Goal: Transaction & Acquisition: Download file/media

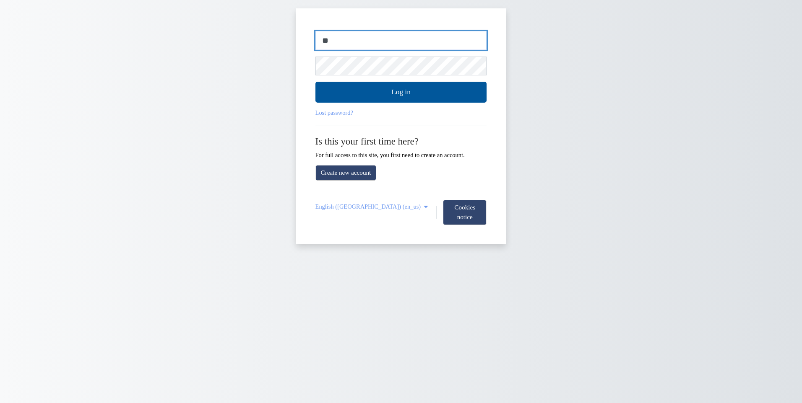
type input "*"
type input "**********"
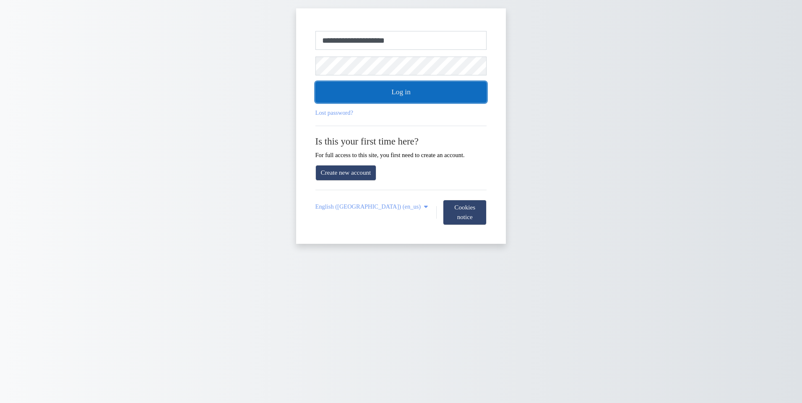
click at [382, 92] on button "Log in" at bounding box center [400, 92] width 171 height 21
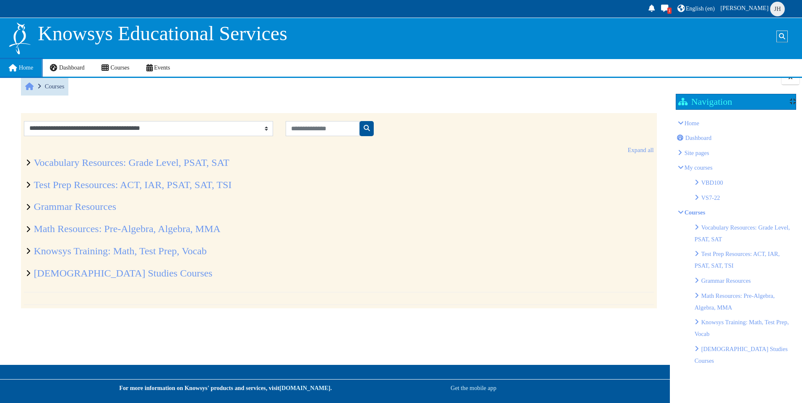
click at [23, 64] on link "Home" at bounding box center [21, 68] width 42 height 18
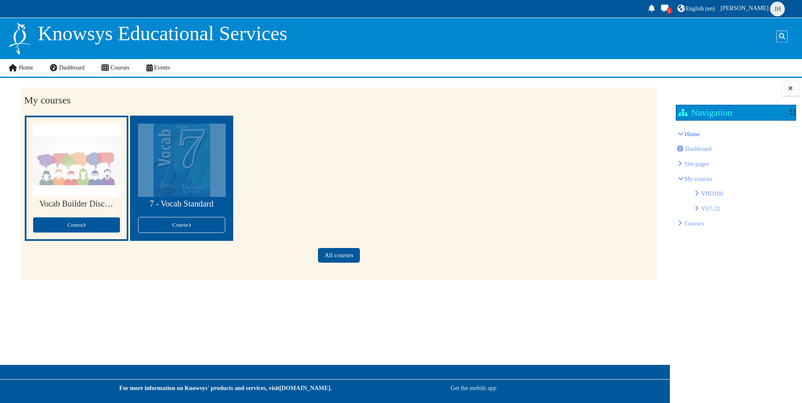
click at [190, 173] on div at bounding box center [182, 160] width 88 height 73
click at [193, 179] on div at bounding box center [182, 160] width 88 height 73
click at [187, 231] on link "Course" at bounding box center [181, 225] width 87 height 16
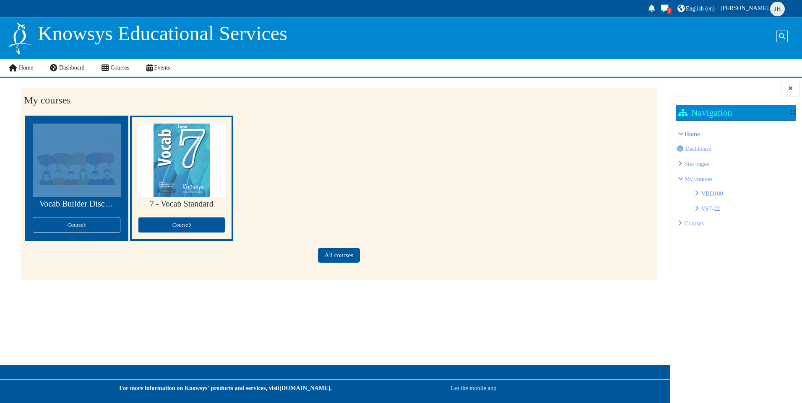
click at [76, 206] on h3 "Vocab Builder Discussion Forum" at bounding box center [76, 204] width 75 height 10
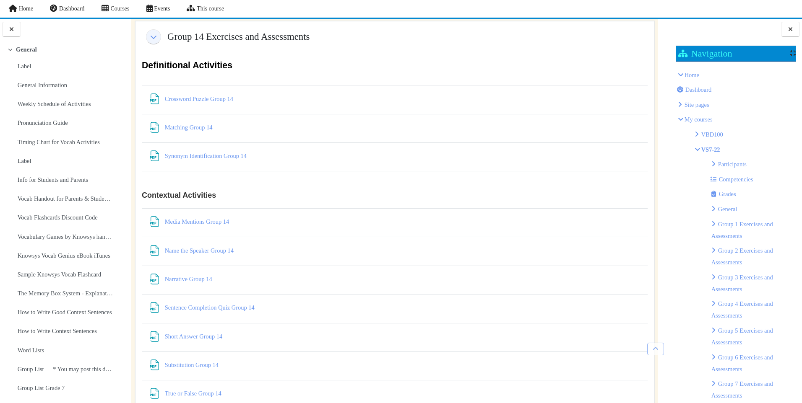
scroll to position [5691, 0]
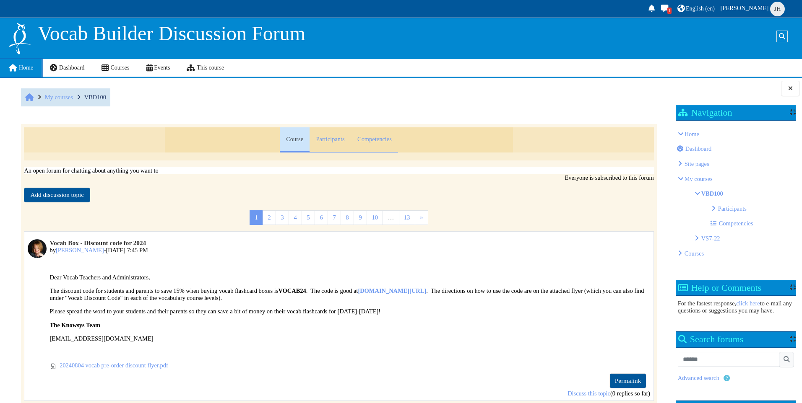
click at [22, 66] on span "Home" at bounding box center [26, 68] width 14 height 6
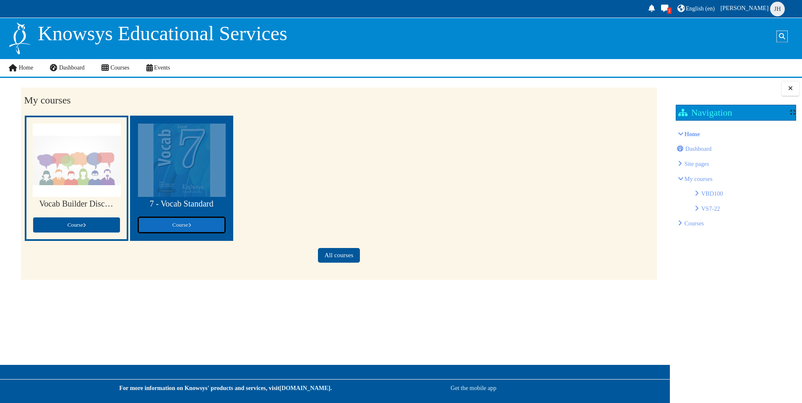
click at [186, 229] on link "Course" at bounding box center [181, 225] width 87 height 16
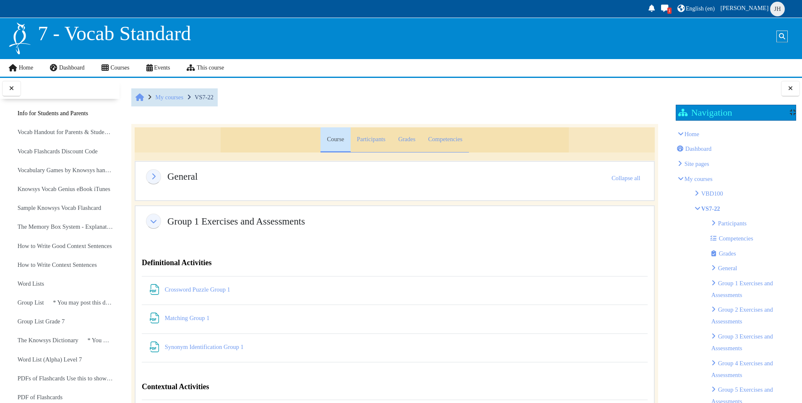
scroll to position [168, 0]
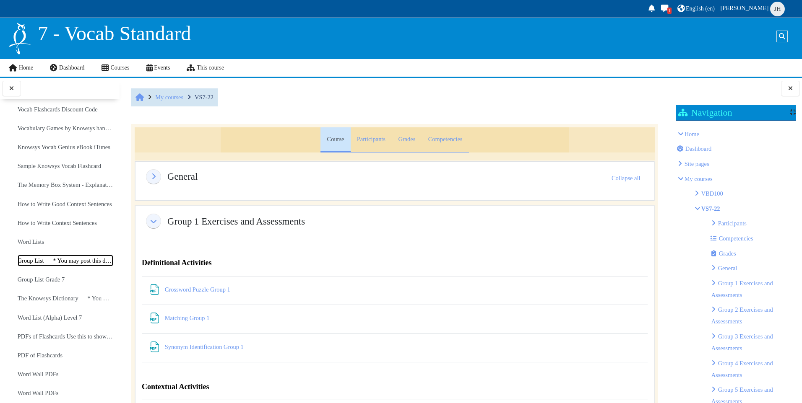
click at [59, 260] on link "Group List * You may post this document to y..." at bounding box center [66, 261] width 96 height 12
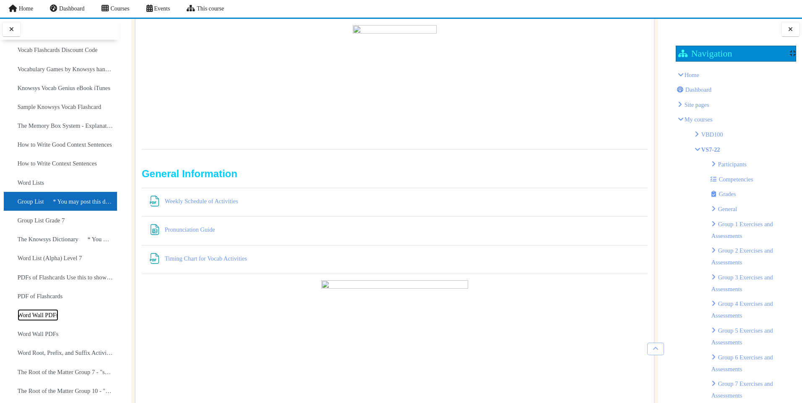
click at [47, 314] on link "Word Wall PDFs" at bounding box center [38, 315] width 41 height 12
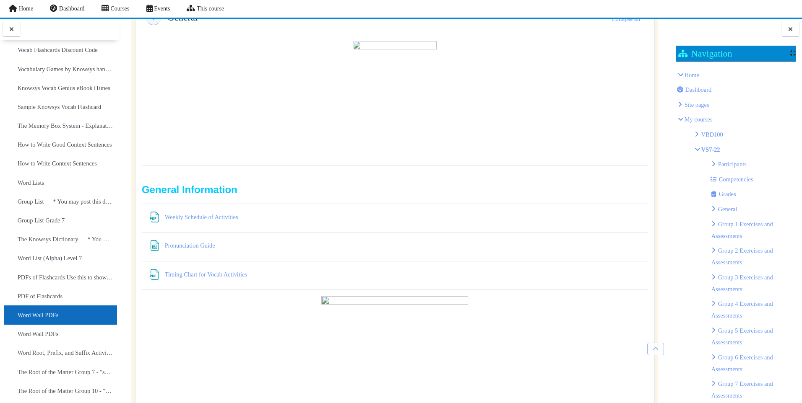
scroll to position [55, 0]
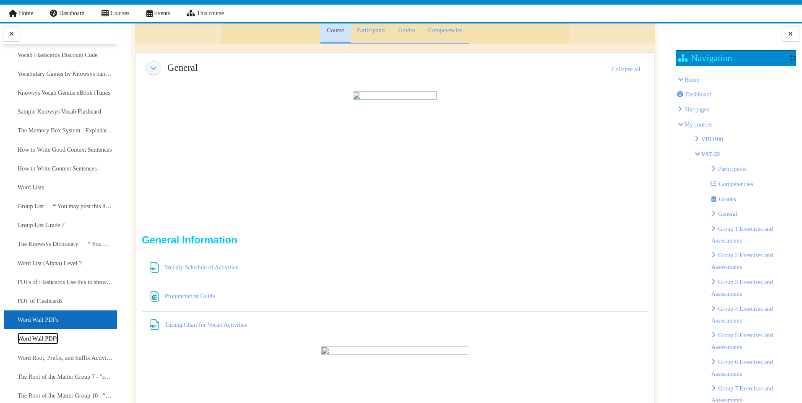
click at [39, 338] on link "Word Wall PDFs" at bounding box center [38, 339] width 41 height 12
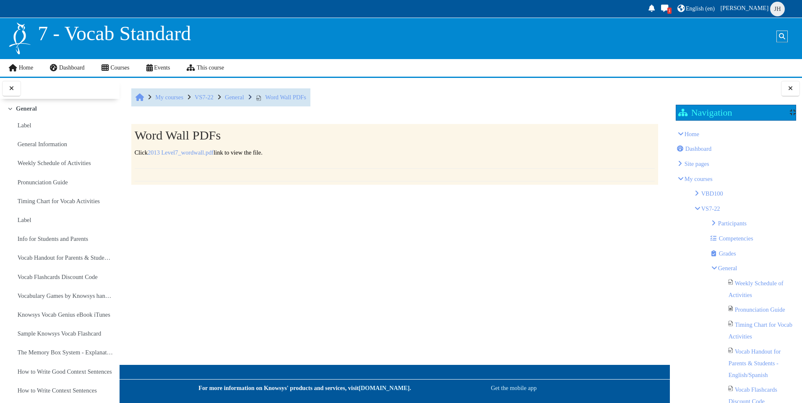
scroll to position [310, 0]
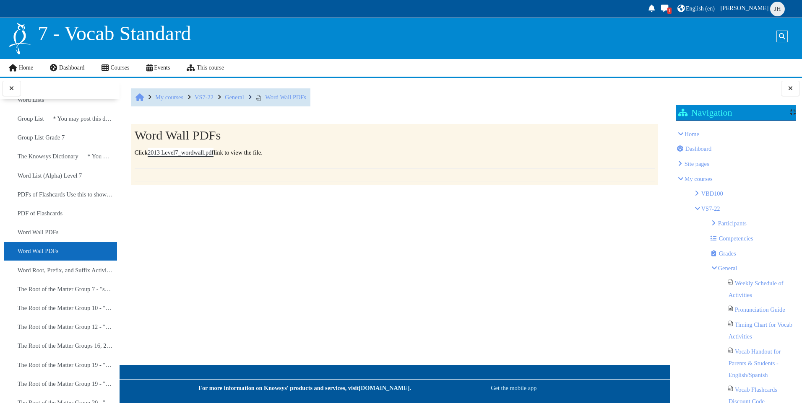
click at [188, 153] on link "2013 Level7_wordwall.pdf" at bounding box center [181, 152] width 66 height 7
